Goal: Check status: Check status

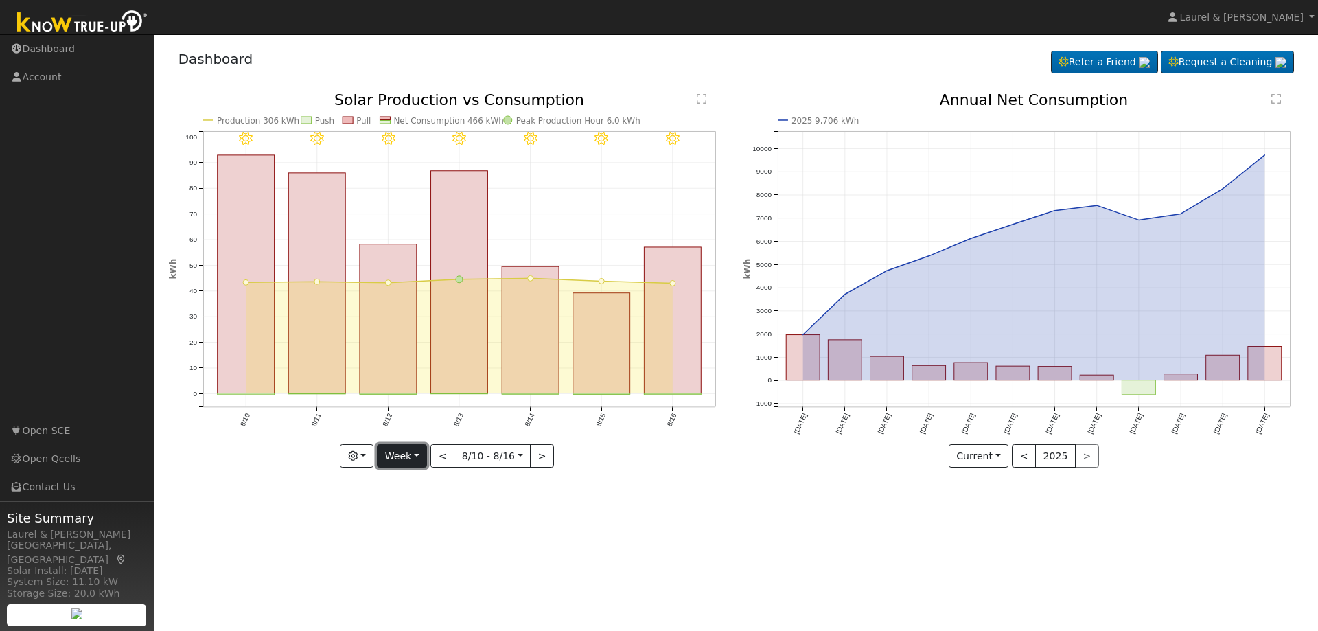
click at [412, 463] on button "Week" at bounding box center [402, 455] width 50 height 23
click at [413, 521] on link "Month" at bounding box center [425, 522] width 95 height 19
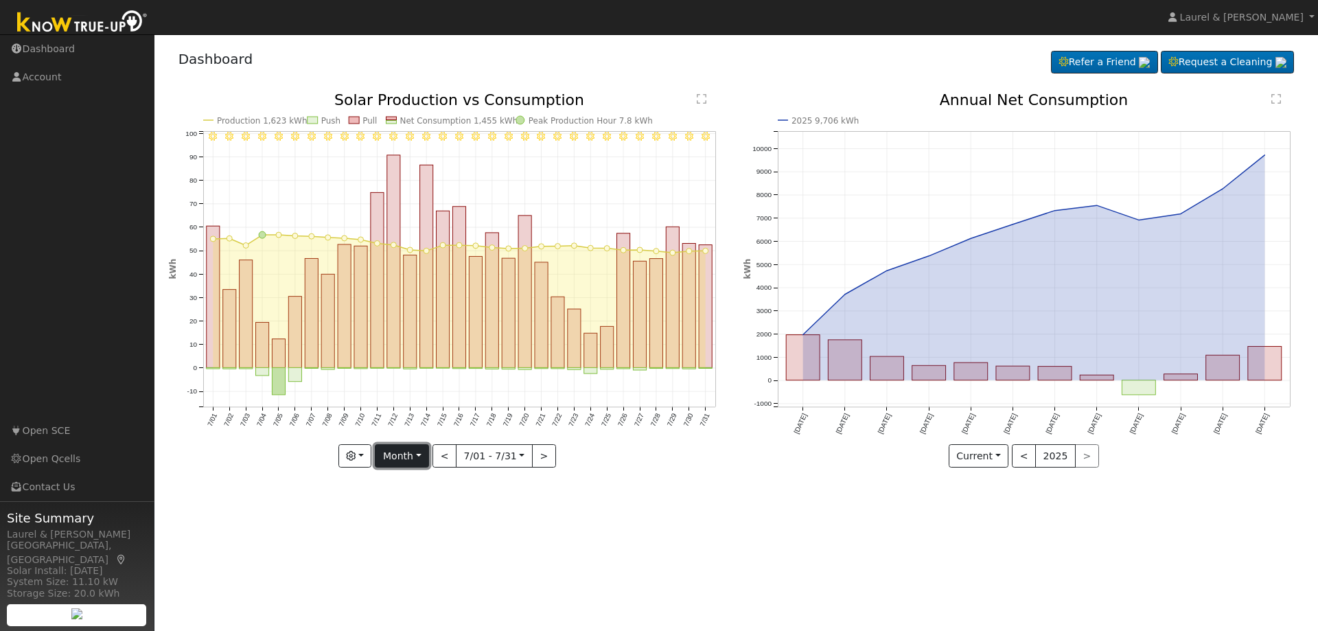
click at [411, 460] on button "Month" at bounding box center [402, 455] width 54 height 23
click at [416, 542] on link "Year" at bounding box center [422, 542] width 95 height 19
type input "[DATE]"
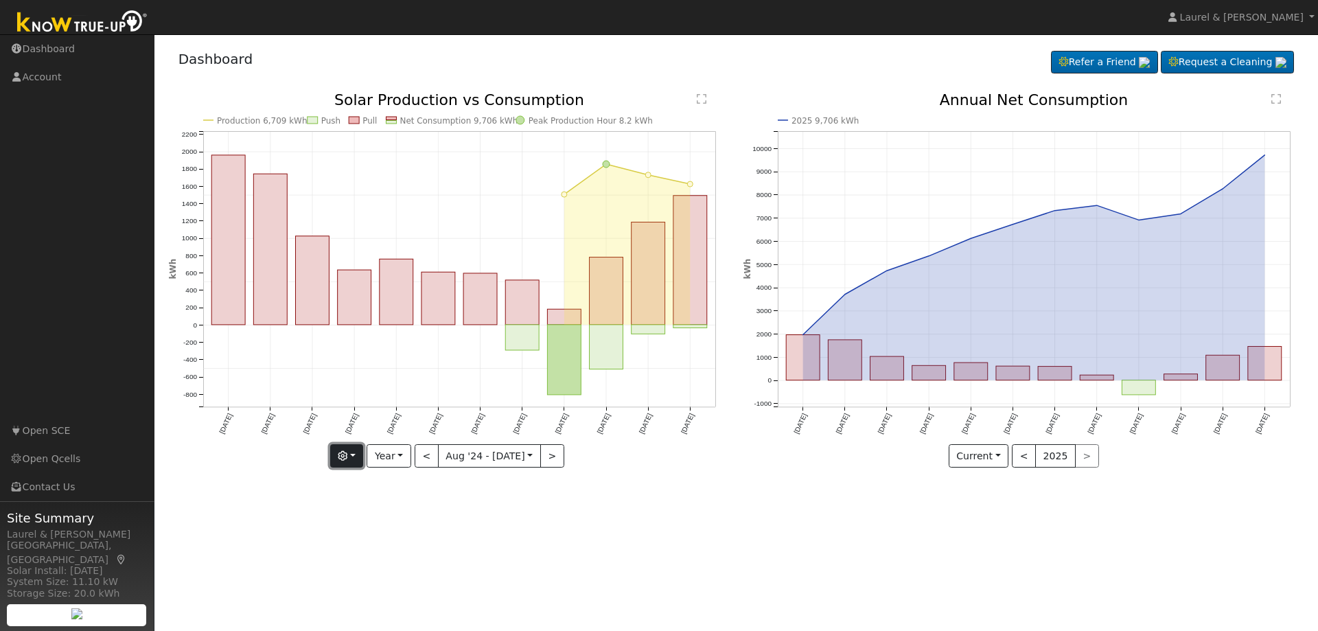
click at [352, 462] on button "button" at bounding box center [347, 455] width 34 height 23
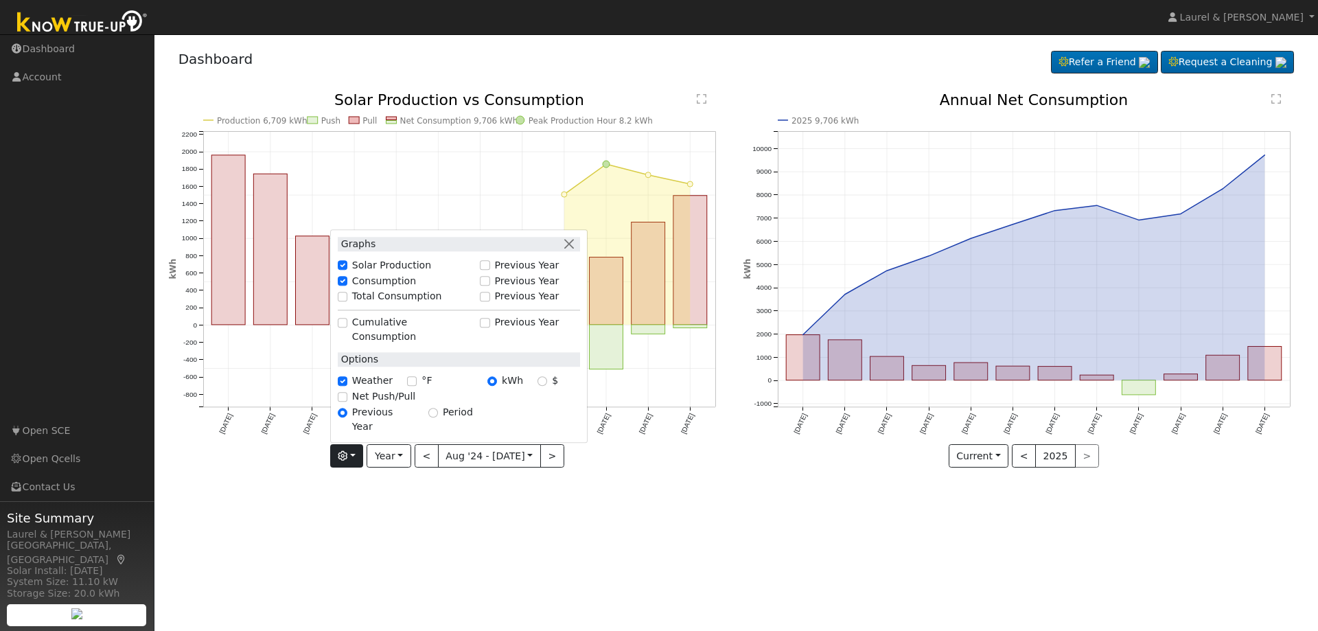
click at [373, 304] on label "Total Consumption" at bounding box center [397, 297] width 90 height 14
click at [347, 301] on input "Total Consumption" at bounding box center [343, 297] width 10 height 10
checkbox input "true"
